Goal: Use online tool/utility: Use online tool/utility

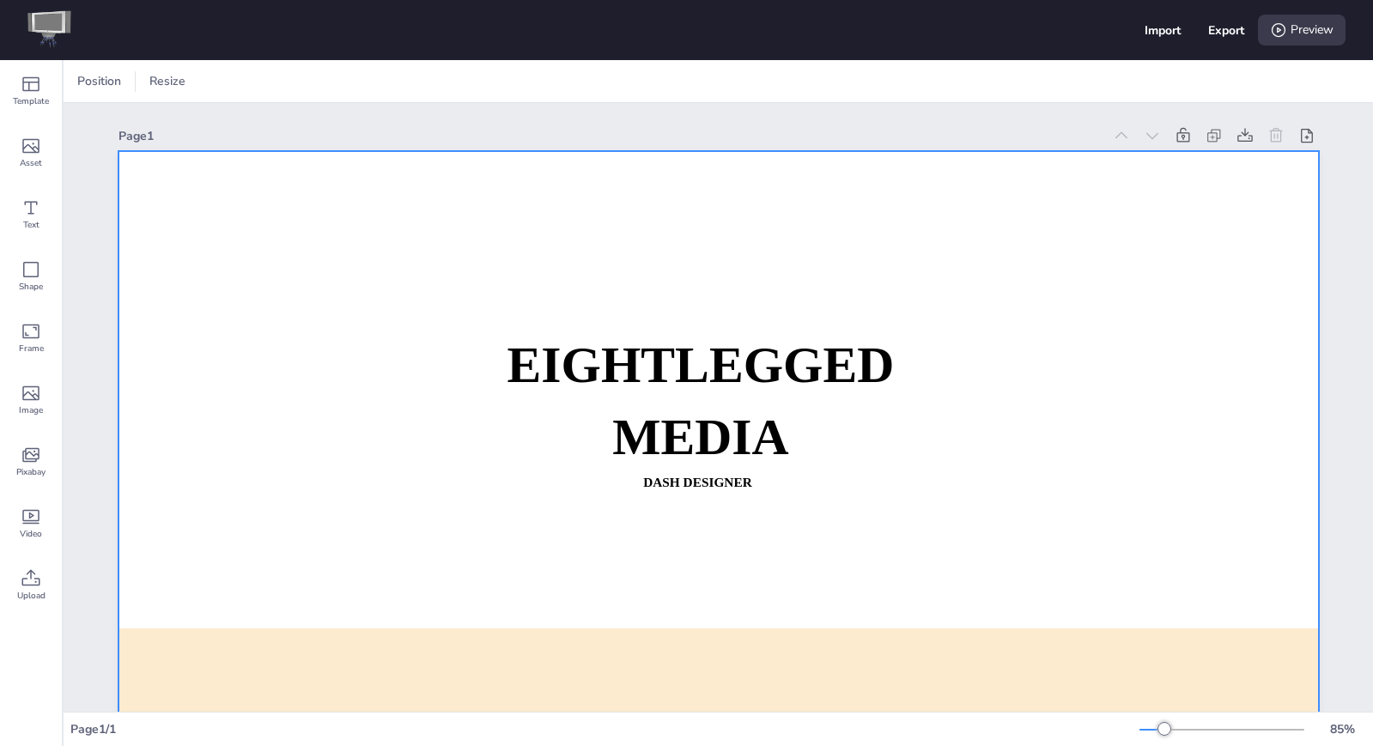
click at [246, 266] on div at bounding box center [718, 489] width 1200 height 677
click at [31, 149] on icon at bounding box center [31, 146] width 21 height 21
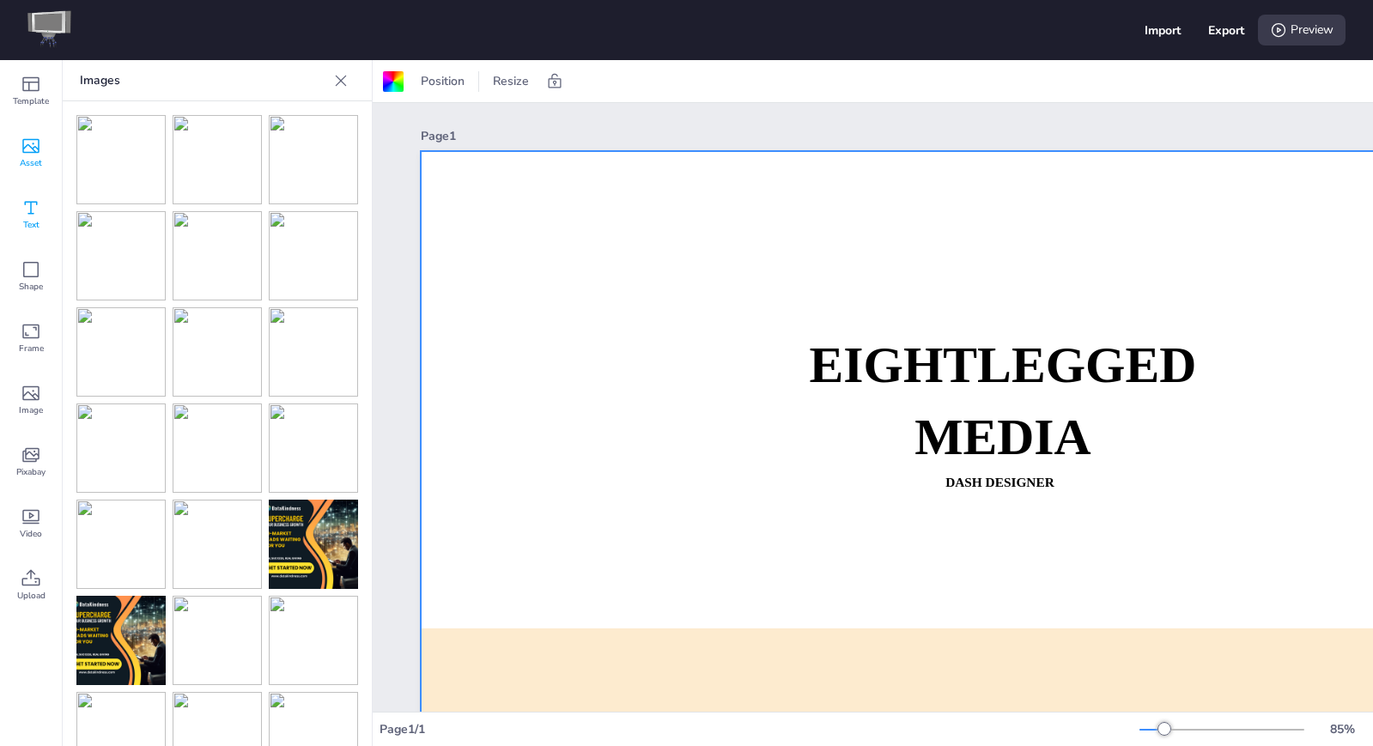
click at [30, 209] on icon at bounding box center [31, 207] width 21 height 21
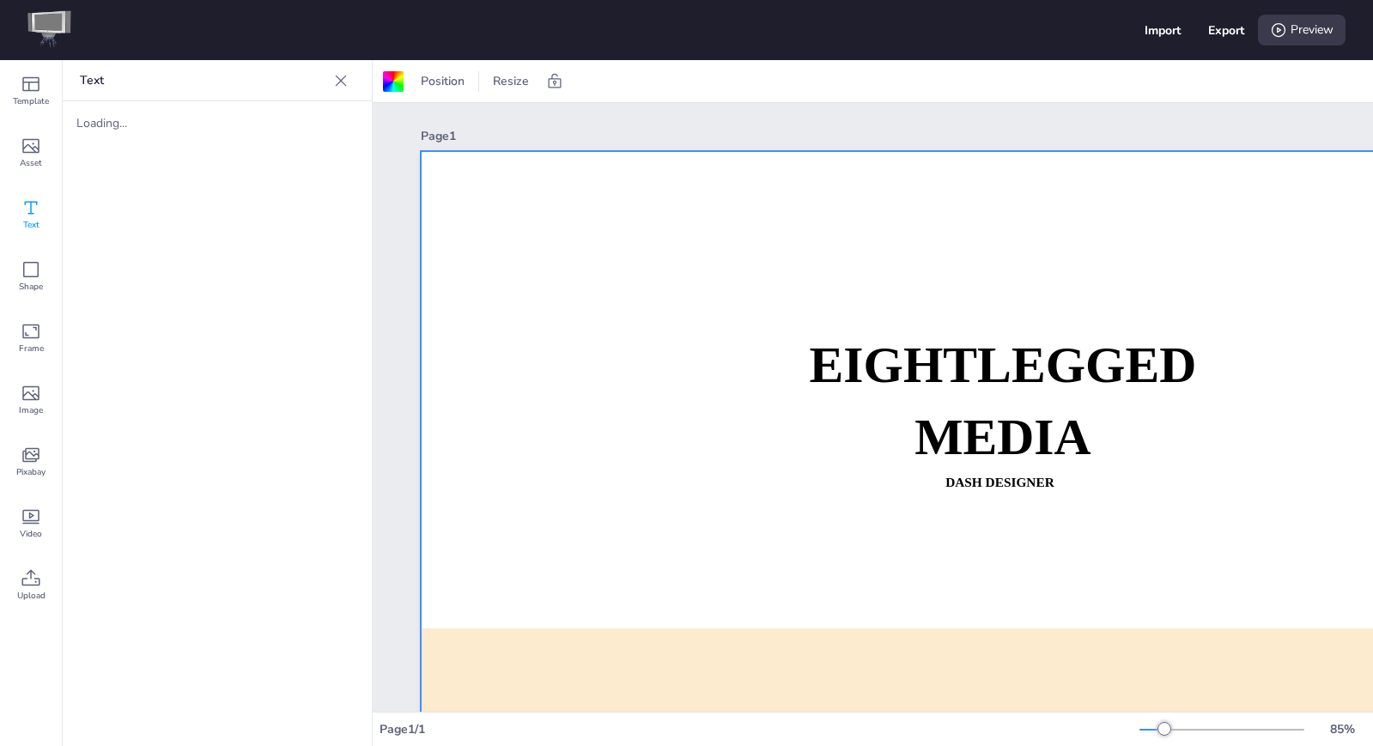
click at [687, 343] on div "Page 1 EIGHTLEGGED MEDIA Dash Designer DASH: [URL][DOMAIN_NAME] CONTACT: [EMAIL…" at bounding box center [1021, 497] width 1296 height 789
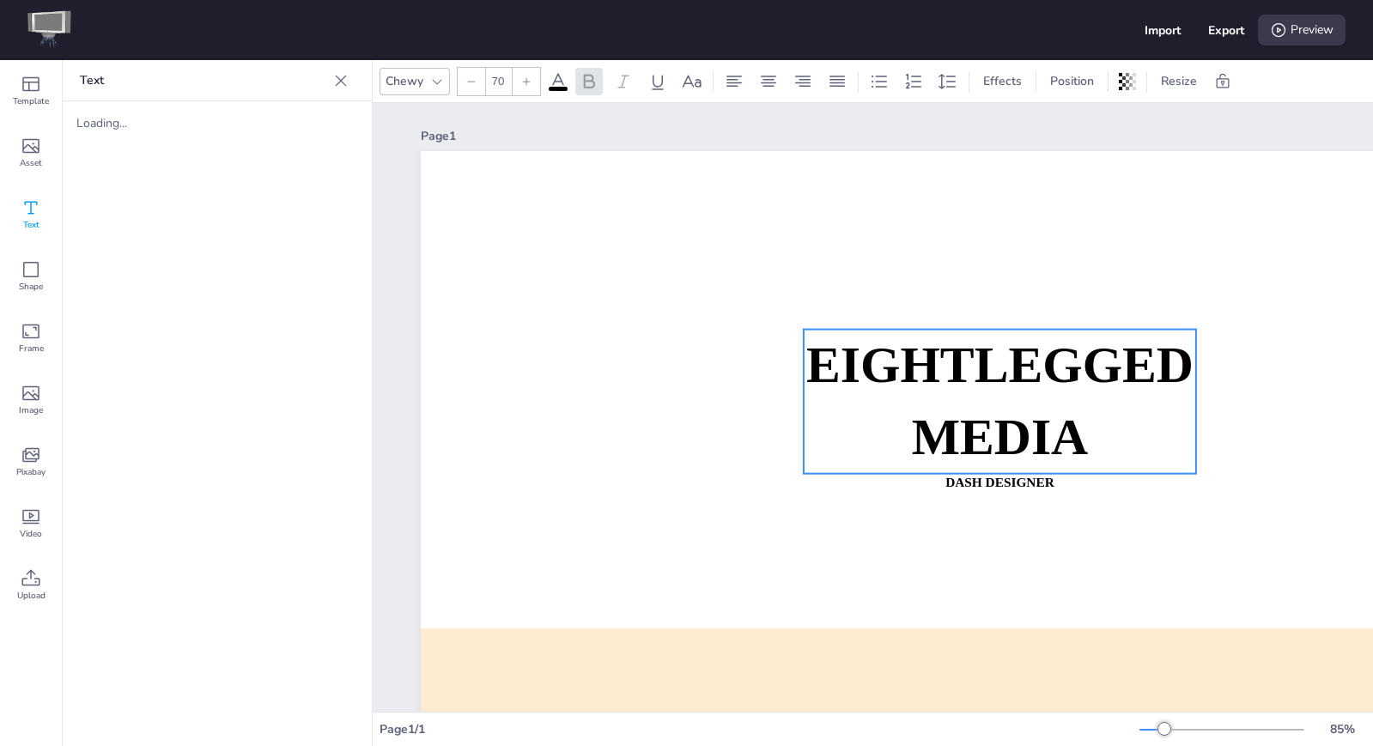
click at [895, 380] on strong "EIGHTLEGGED" at bounding box center [999, 365] width 387 height 56
drag, startPoint x: 895, startPoint y: 399, endPoint x: 818, endPoint y: 389, distance: 77.1
click at [891, 398] on p "EIGHTLEGGED" at bounding box center [1000, 366] width 392 height 72
click at [932, 373] on strong "EIGHTLEGGED" at bounding box center [999, 365] width 387 height 56
click at [929, 348] on strong "EIGHTLEGGED" at bounding box center [999, 365] width 387 height 56
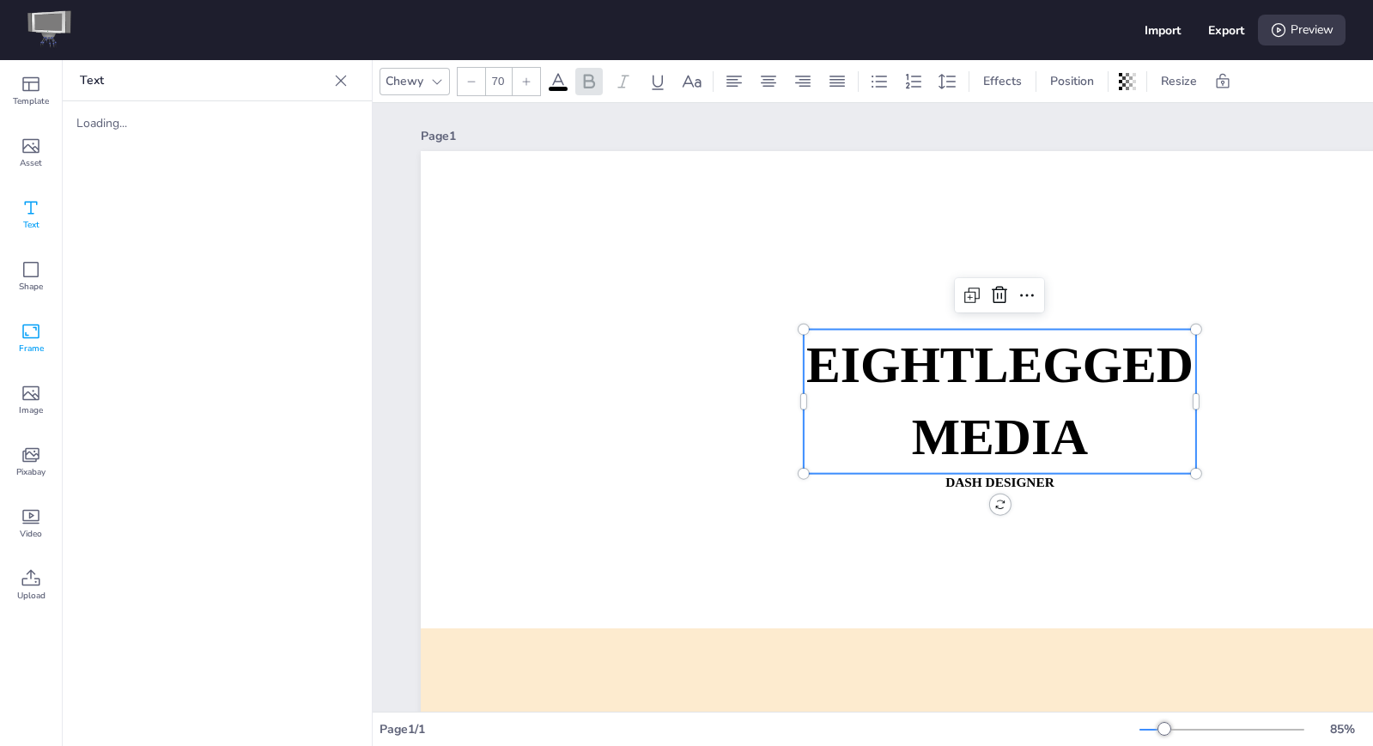
click at [33, 333] on icon at bounding box center [31, 331] width 21 height 21
click at [28, 148] on icon at bounding box center [31, 146] width 21 height 21
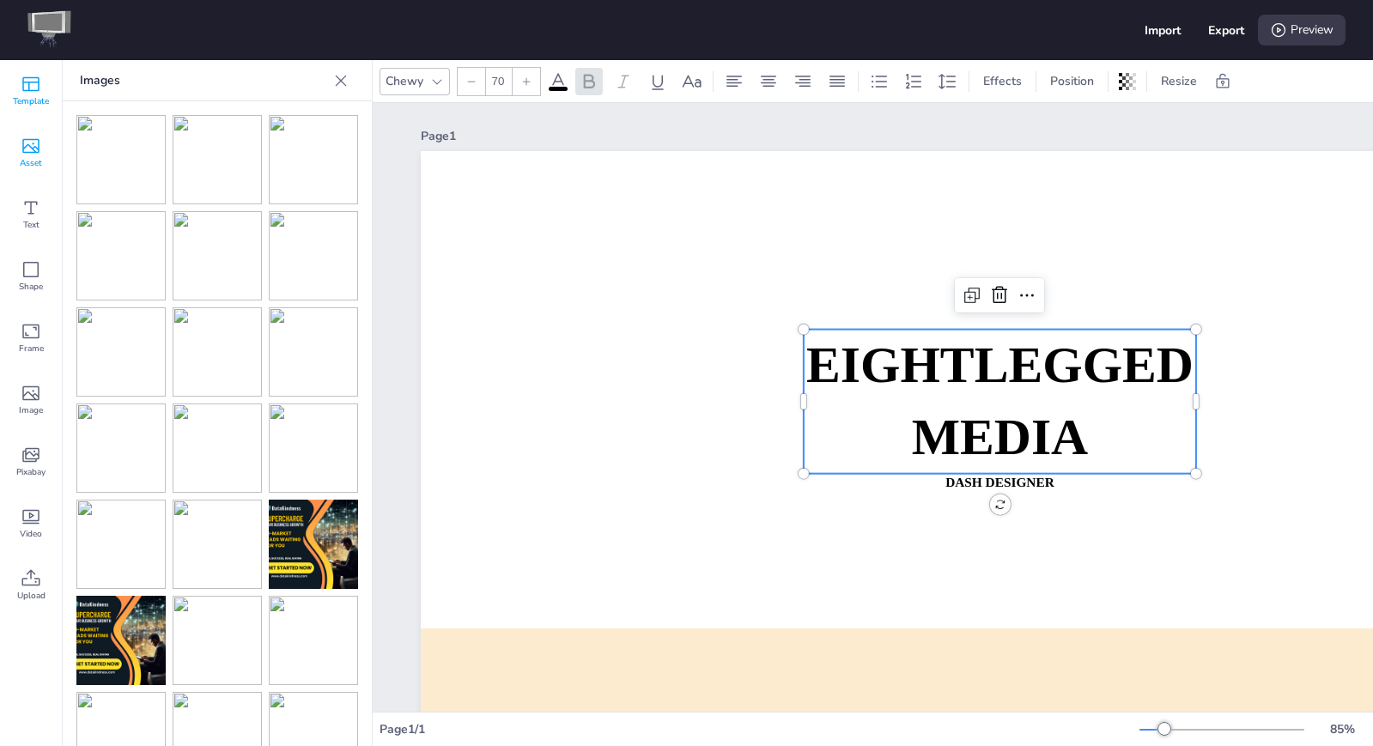
click at [24, 89] on icon at bounding box center [31, 84] width 21 height 21
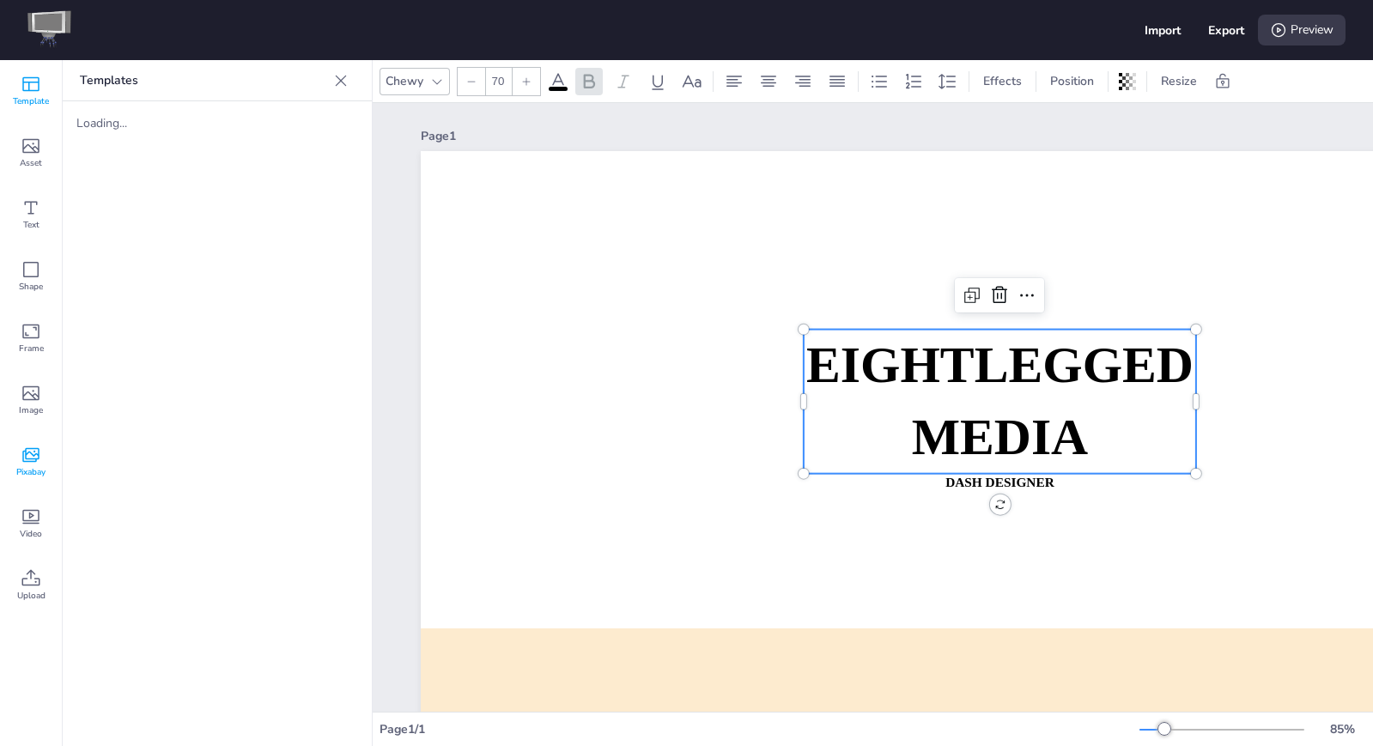
click at [25, 456] on icon at bounding box center [31, 455] width 21 height 21
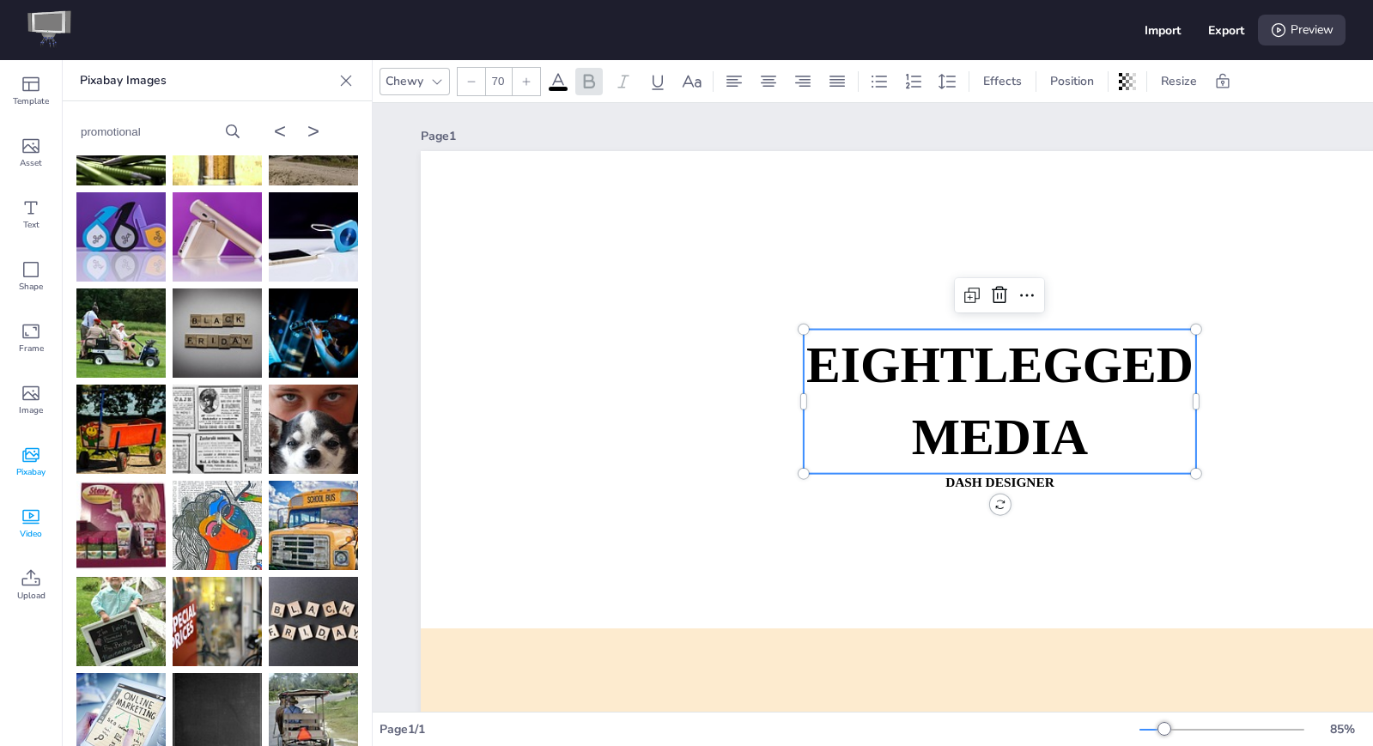
scroll to position [75, 0]
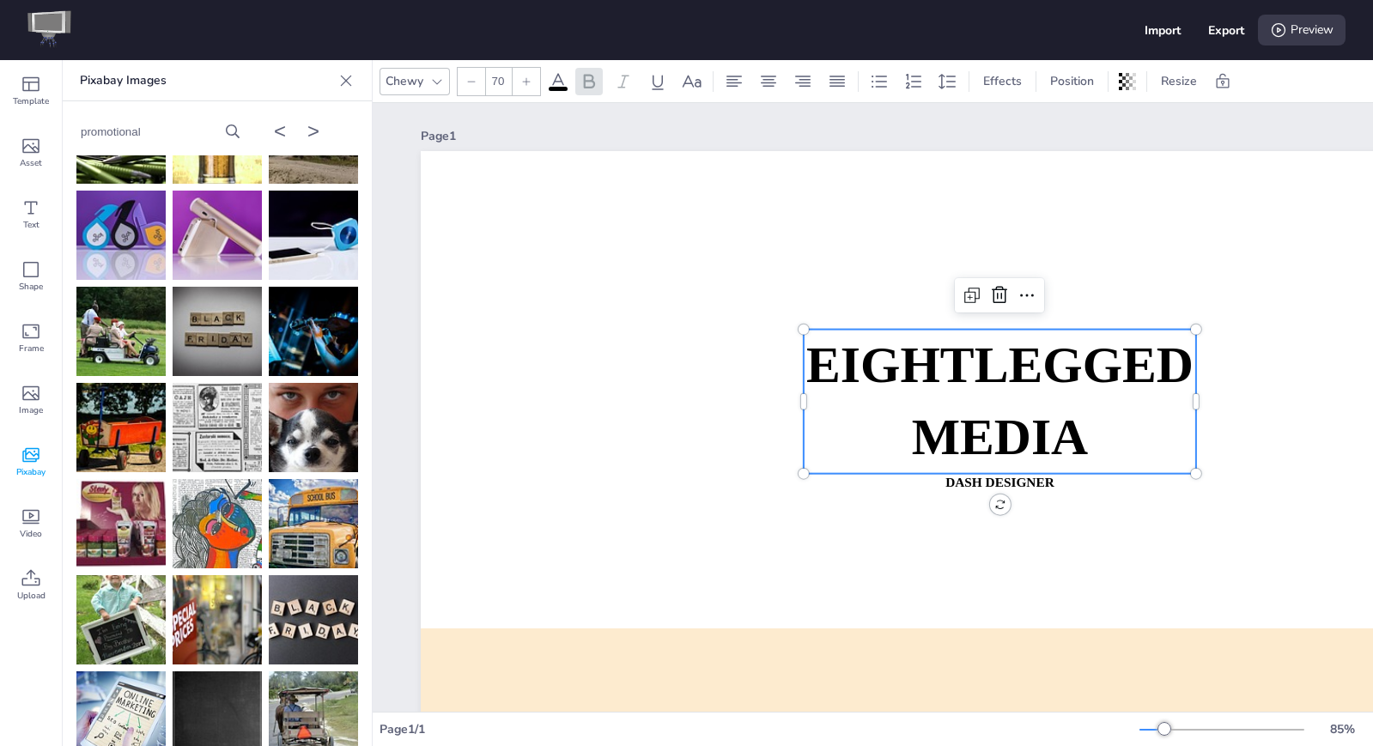
click at [240, 137] on icon at bounding box center [233, 131] width 14 height 14
click at [38, 520] on icon at bounding box center [30, 517] width 17 height 15
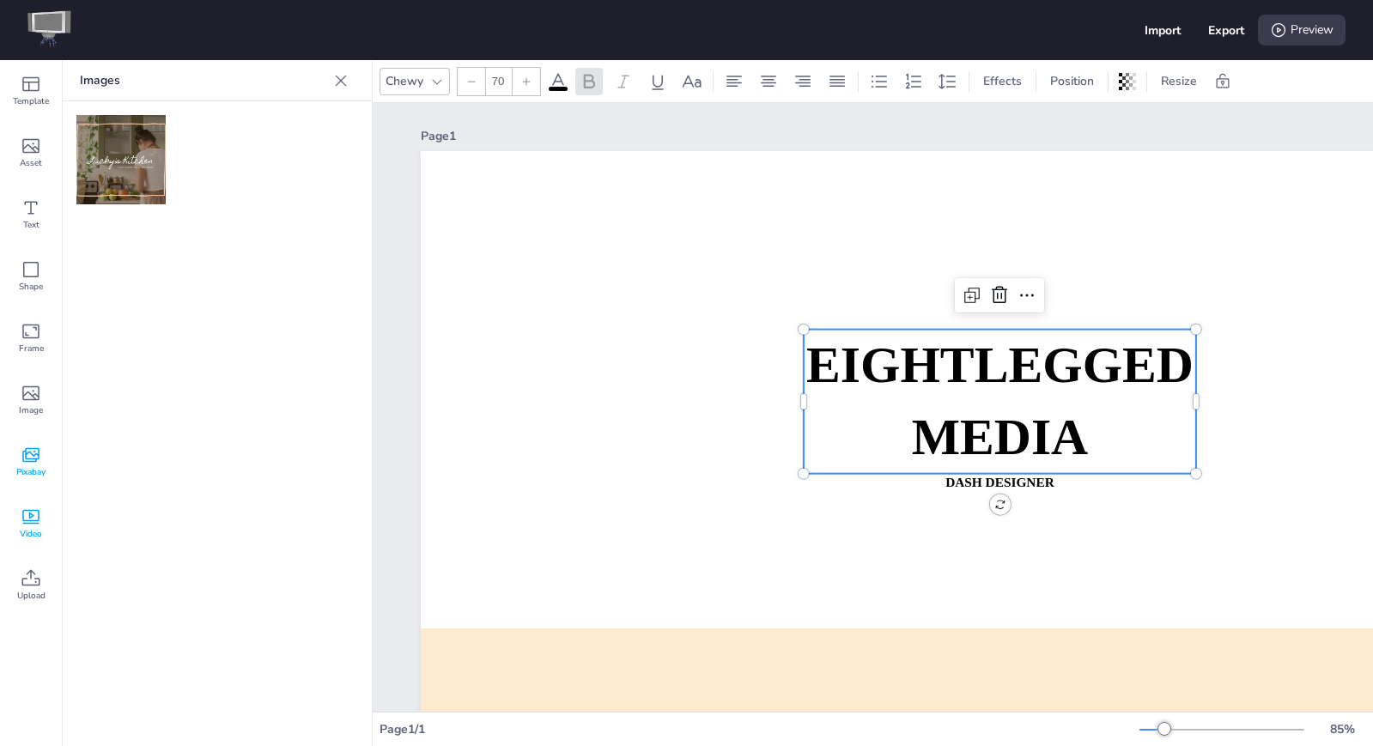
click at [35, 457] on icon at bounding box center [31, 455] width 21 height 21
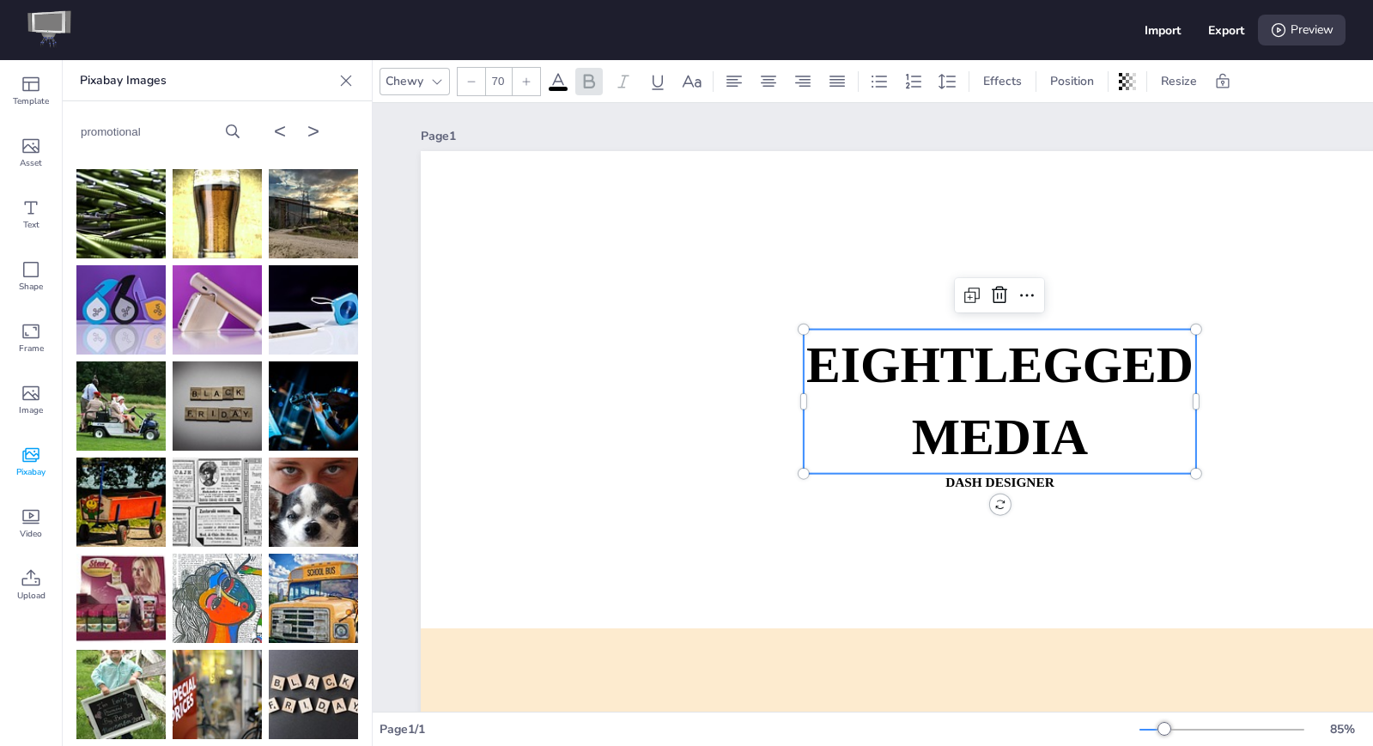
click at [238, 130] on icon at bounding box center [233, 131] width 14 height 14
drag, startPoint x: 250, startPoint y: 133, endPoint x: 187, endPoint y: 141, distance: 63.1
click at [250, 133] on div "< >" at bounding box center [280, 131] width 80 height 24
drag, startPoint x: 87, startPoint y: 141, endPoint x: 106, endPoint y: 137, distance: 19.4
click at [88, 141] on div "promotional < >" at bounding box center [217, 128] width 309 height 54
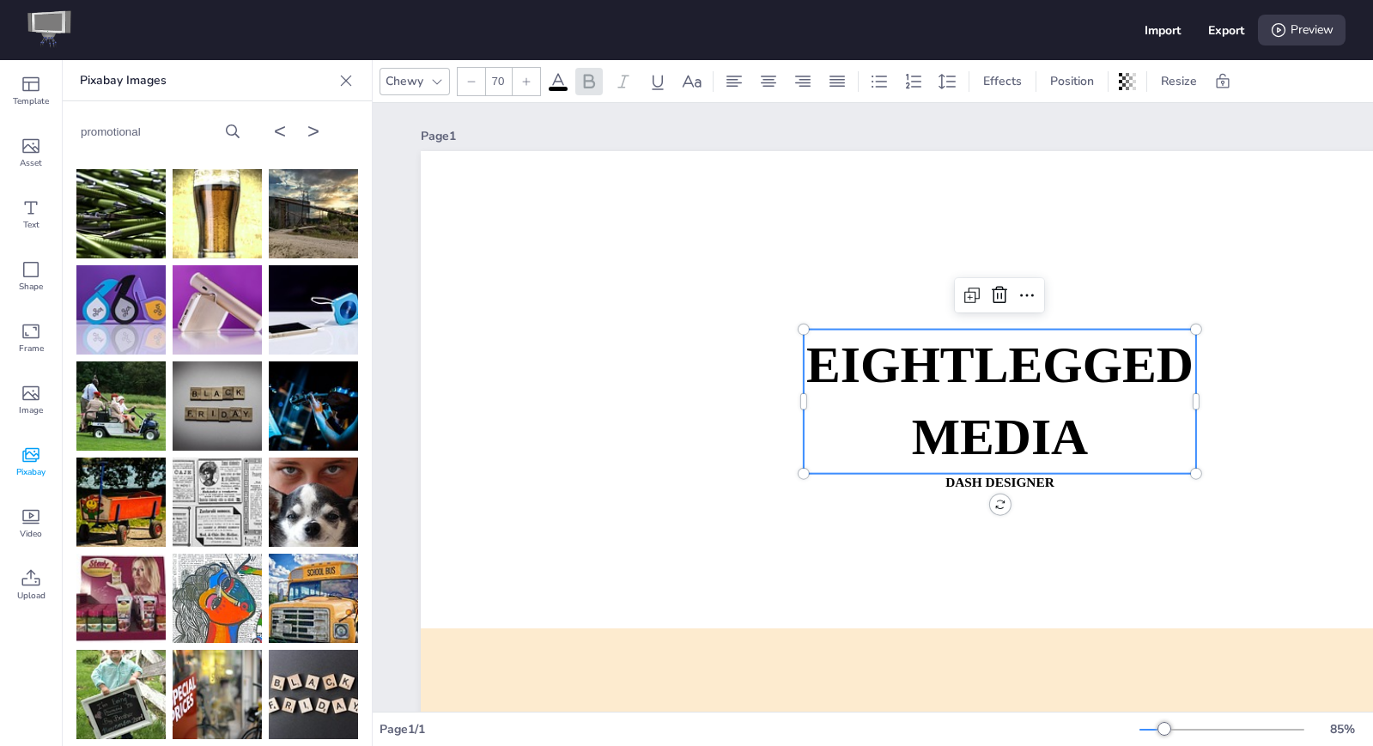
click at [112, 131] on input "promotional" at bounding box center [153, 131] width 145 height 13
click at [137, 129] on input "promotional" at bounding box center [153, 131] width 145 height 13
drag, startPoint x: 155, startPoint y: 131, endPoint x: 94, endPoint y: 128, distance: 61.1
click at [94, 128] on input "promotional" at bounding box center [153, 131] width 145 height 13
click at [121, 148] on div "promotional < >" at bounding box center [217, 128] width 309 height 54
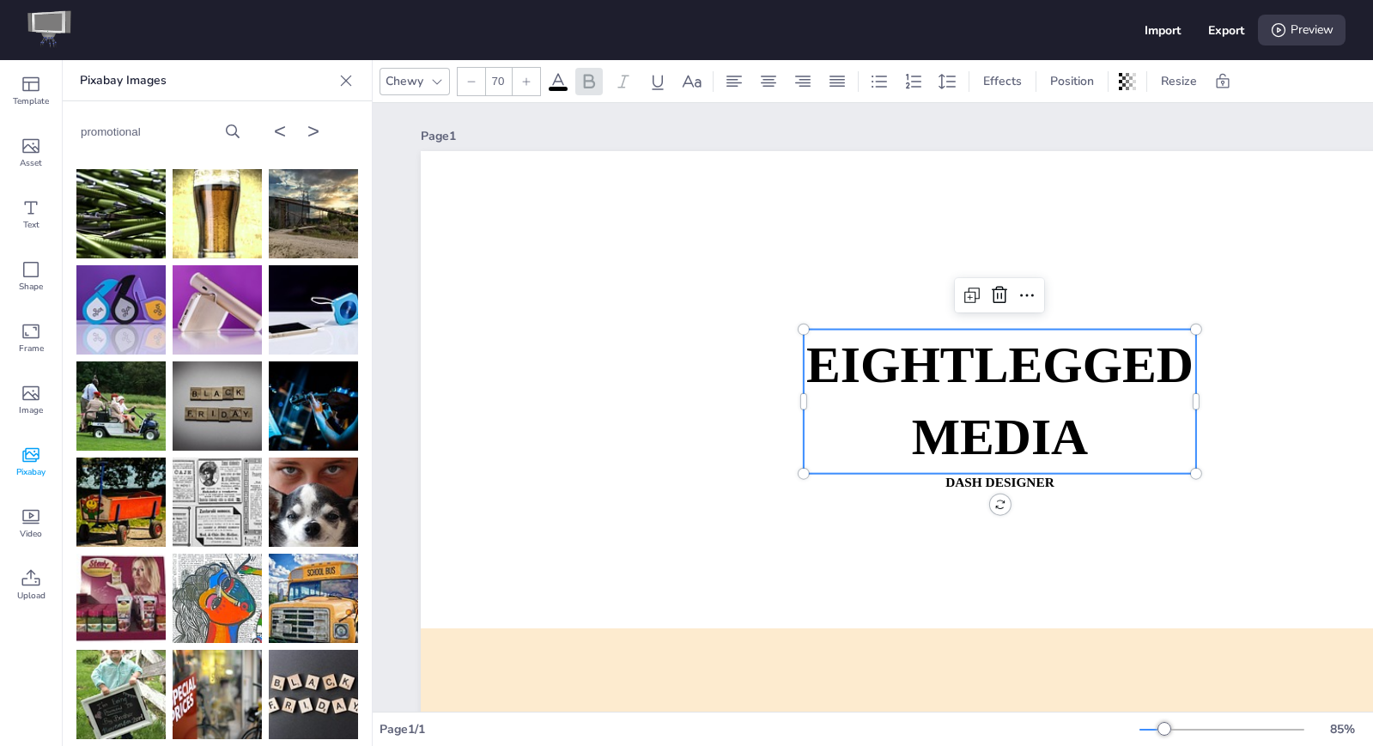
click at [140, 129] on div "promotional" at bounding box center [153, 132] width 145 height 16
drag, startPoint x: 148, startPoint y: 139, endPoint x: 61, endPoint y: 128, distance: 87.4
click at [61, 128] on div "Template Asset Text Shape Frame Image Pixabay Video Upload Pixabay Images promo…" at bounding box center [186, 403] width 372 height 686
click at [126, 130] on input "promotional" at bounding box center [153, 131] width 145 height 13
drag, startPoint x: 143, startPoint y: 131, endPoint x: 85, endPoint y: 130, distance: 58.4
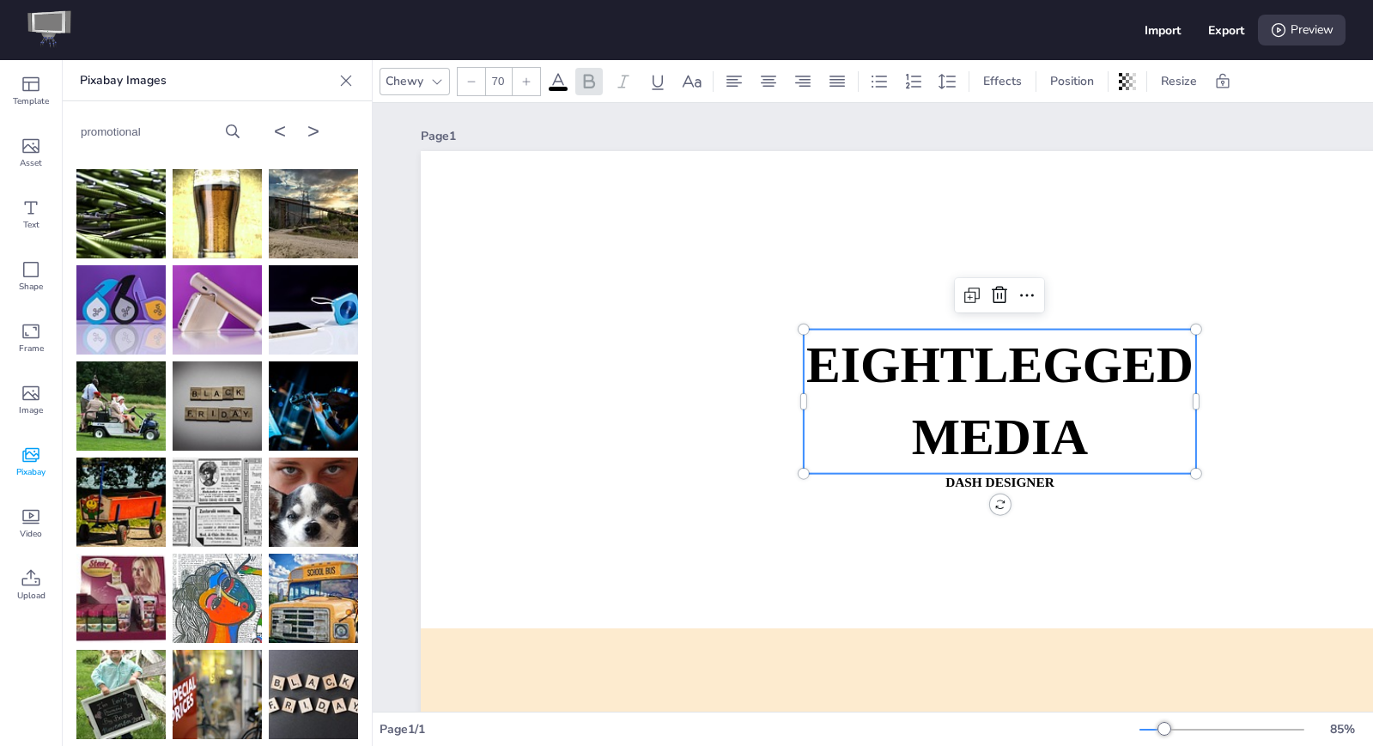
click at [85, 130] on input "promotional" at bounding box center [153, 131] width 145 height 13
type input "p"
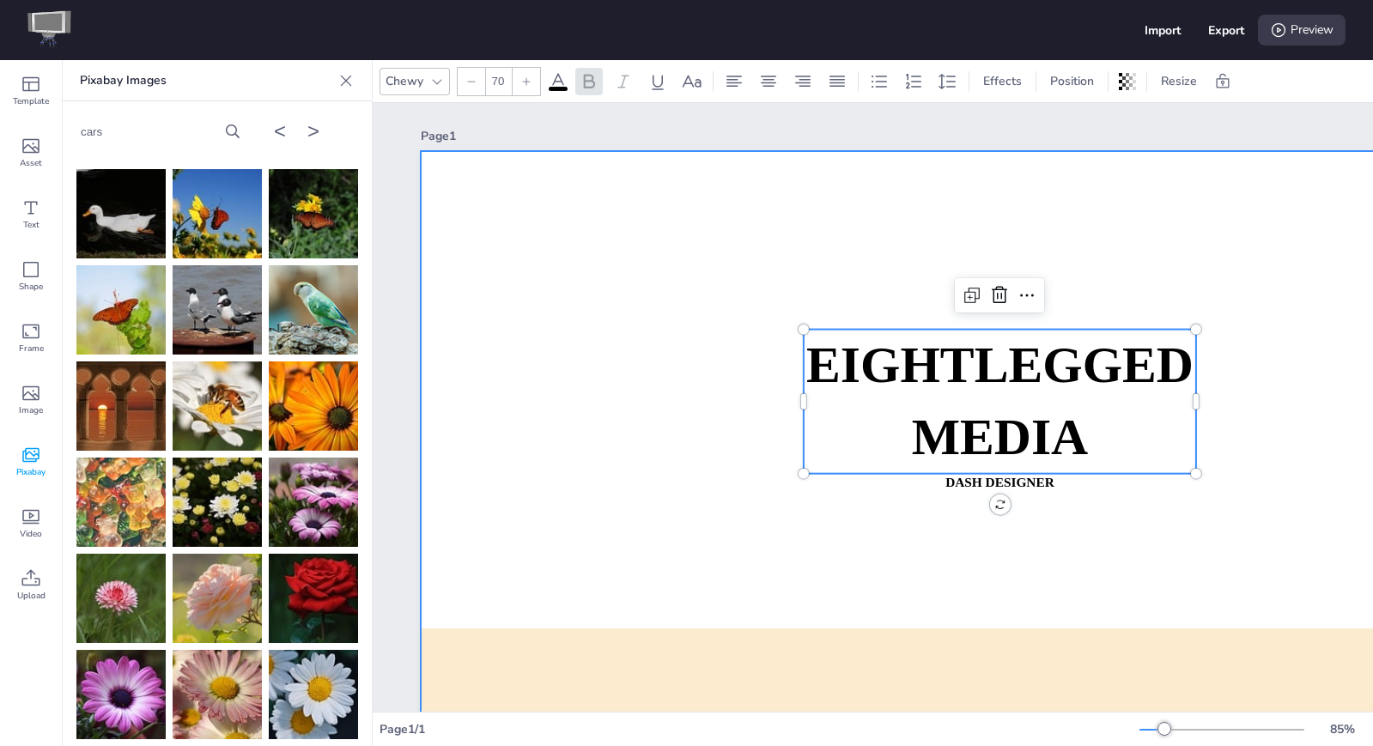
type input "cars"
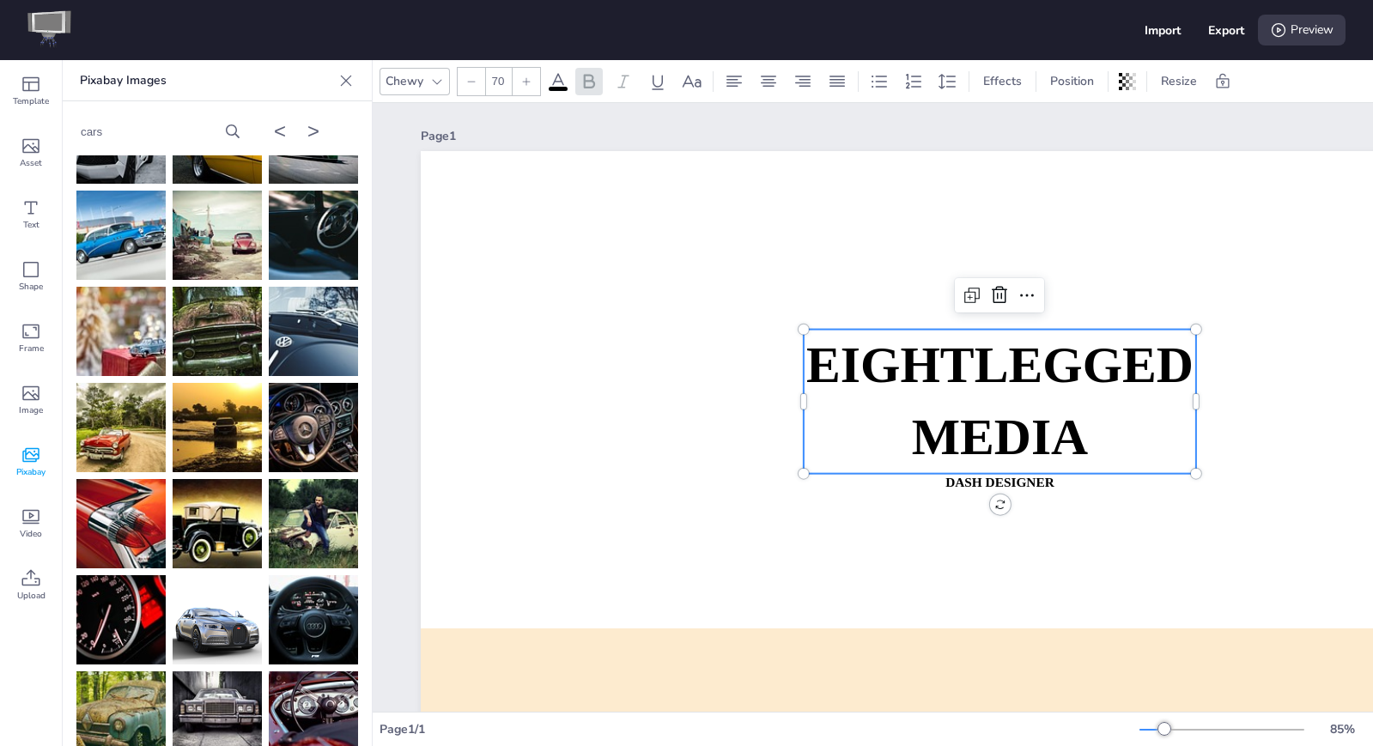
scroll to position [0, 0]
